Goal: Information Seeking & Learning: Compare options

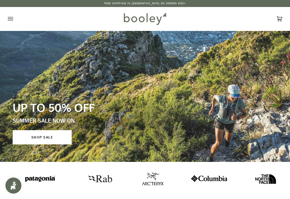
click at [11, 21] on icon "Open menu" at bounding box center [10, 19] width 5 height 8
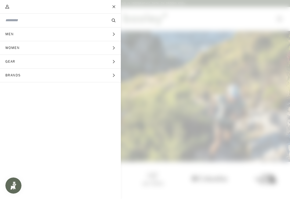
click at [21, 62] on span "Gear" at bounding box center [12, 61] width 24 height 13
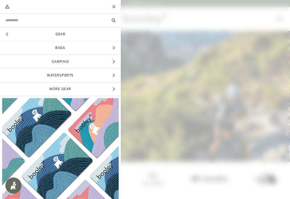
click at [52, 64] on span "Camping" at bounding box center [60, 61] width 121 height 13
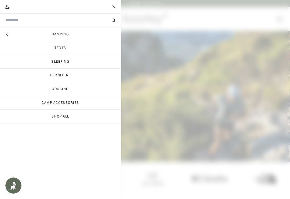
click at [55, 51] on link "Tents" at bounding box center [60, 47] width 121 height 13
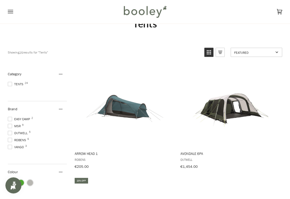
scroll to position [20, 0]
click at [127, 141] on button "View product" at bounding box center [124, 141] width 101 height 12
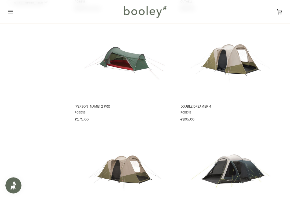
scroll to position [289, 0]
click at [121, 56] on img "Cress 2 Pro" at bounding box center [124, 59] width 81 height 81
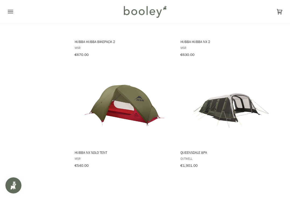
scroll to position [796, 0]
click at [120, 101] on img "Hubba NX Solo Tent" at bounding box center [124, 105] width 81 height 81
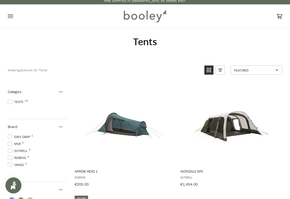
scroll to position [0, 0]
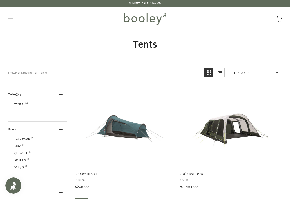
click at [15, 20] on button "Open menu" at bounding box center [16, 19] width 16 height 24
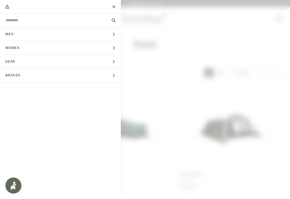
click at [31, 66] on button "Gear Expand menu" at bounding box center [60, 62] width 121 height 14
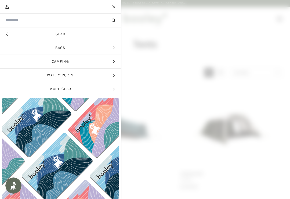
click at [61, 63] on span "Camping" at bounding box center [60, 61] width 121 height 13
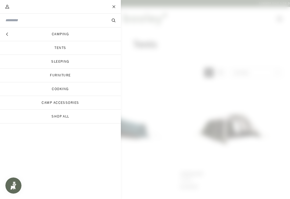
click at [63, 63] on link "Sleeping" at bounding box center [60, 61] width 121 height 13
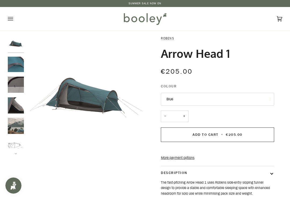
click at [17, 149] on button "Next" at bounding box center [16, 150] width 16 height 8
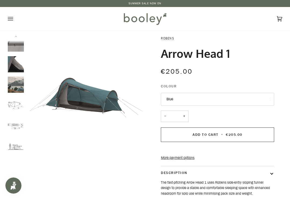
scroll to position [45, 0]
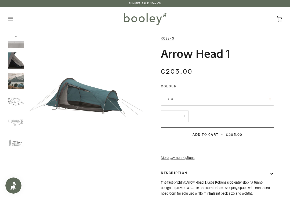
click at [15, 122] on img "Robens Arrow Head 1 - Booley Galway" at bounding box center [16, 122] width 16 height 16
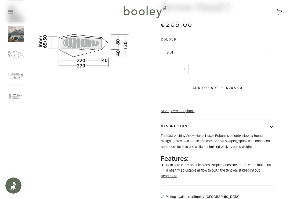
scroll to position [47, 0]
click at [171, 179] on button "Read more" at bounding box center [169, 175] width 16 height 5
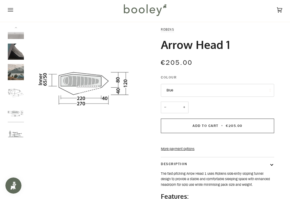
scroll to position [0, 0]
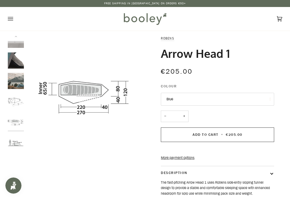
click at [13, 144] on img "Robens Arrow Head 1 - Booley Galway" at bounding box center [16, 142] width 16 height 16
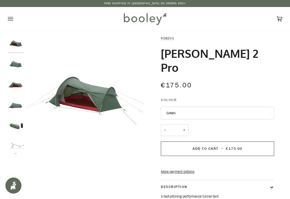
click at [15, 152] on button "Next" at bounding box center [16, 150] width 16 height 8
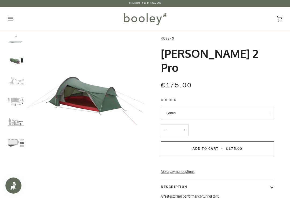
click at [19, 99] on img "Robens Cress 2 Pro - Booley Galway" at bounding box center [16, 102] width 16 height 16
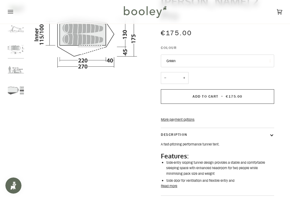
scroll to position [53, 0]
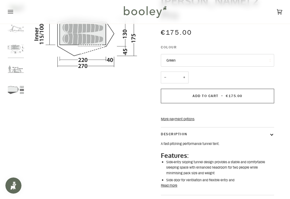
click at [168, 183] on button "Read more" at bounding box center [169, 185] width 16 height 5
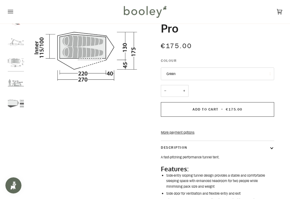
scroll to position [0, 0]
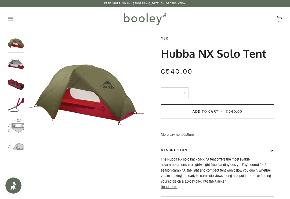
click at [19, 125] on img "MSR Hubba NX Solo Tent - Booley Galway" at bounding box center [16, 126] width 16 height 16
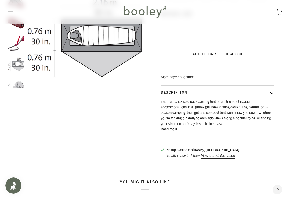
scroll to position [62, 0]
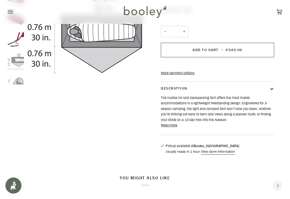
click at [170, 128] on button "Read more" at bounding box center [169, 125] width 16 height 5
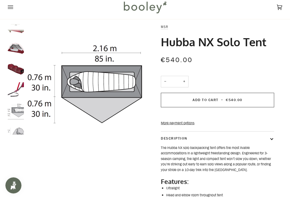
scroll to position [0, 0]
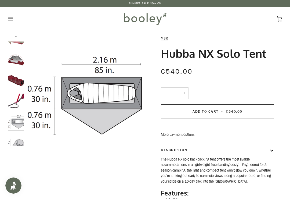
click at [22, 145] on img "MSR Hubba NX Solo Tent - Booley Galway" at bounding box center [16, 142] width 16 height 16
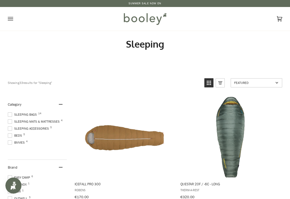
click at [45, 119] on span "Sleeping Mats & Mattresses 4" at bounding box center [35, 121] width 54 height 5
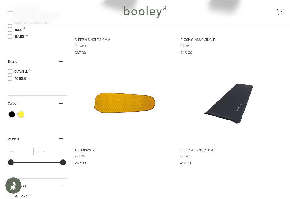
scroll to position [143, 0]
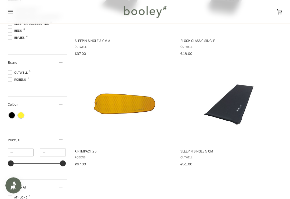
click at [123, 107] on img "Air Impact 25" at bounding box center [124, 104] width 81 height 81
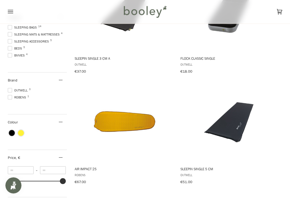
scroll to position [126, 0]
click at [225, 144] on img "Sleepin Single 5 cm" at bounding box center [230, 121] width 81 height 81
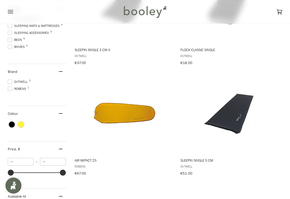
click at [99, 42] on button "View product" at bounding box center [124, 38] width 101 height 12
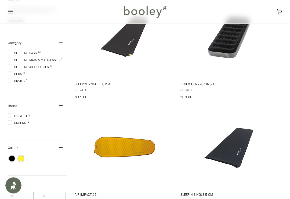
scroll to position [99, 0]
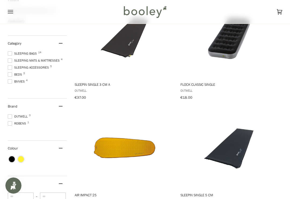
click at [26, 62] on span "Sleeping Mats & Mattresses 4" at bounding box center [35, 60] width 54 height 5
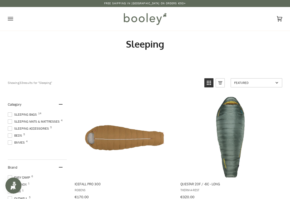
click at [25, 116] on span "Sleeping Bags 14" at bounding box center [23, 114] width 31 height 5
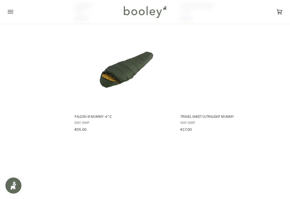
scroll to position [399, 0]
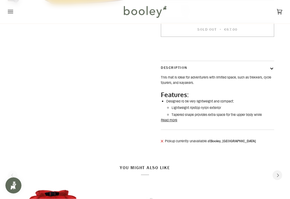
scroll to position [105, 0]
click at [170, 123] on button "Read more" at bounding box center [169, 120] width 16 height 5
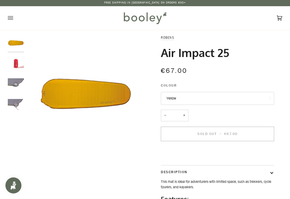
scroll to position [0, 0]
